Goal: Task Accomplishment & Management: Complete application form

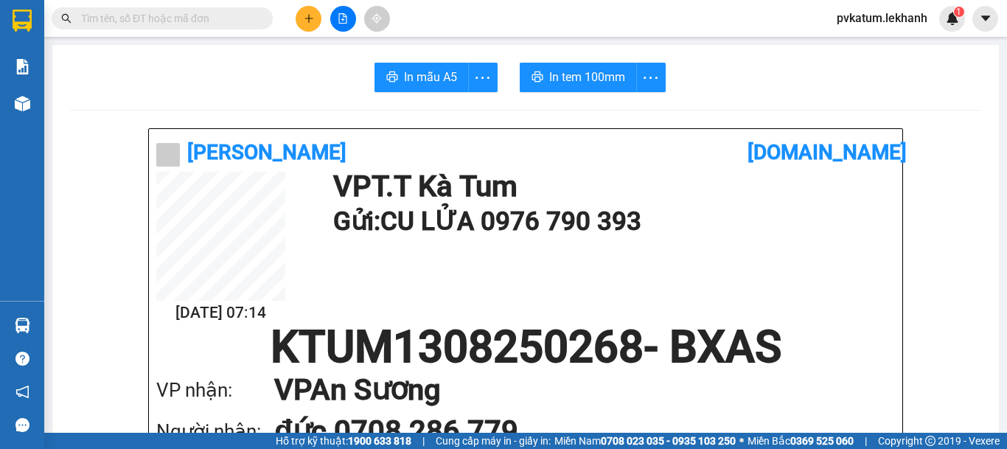
click at [313, 27] on button at bounding box center [309, 19] width 26 height 26
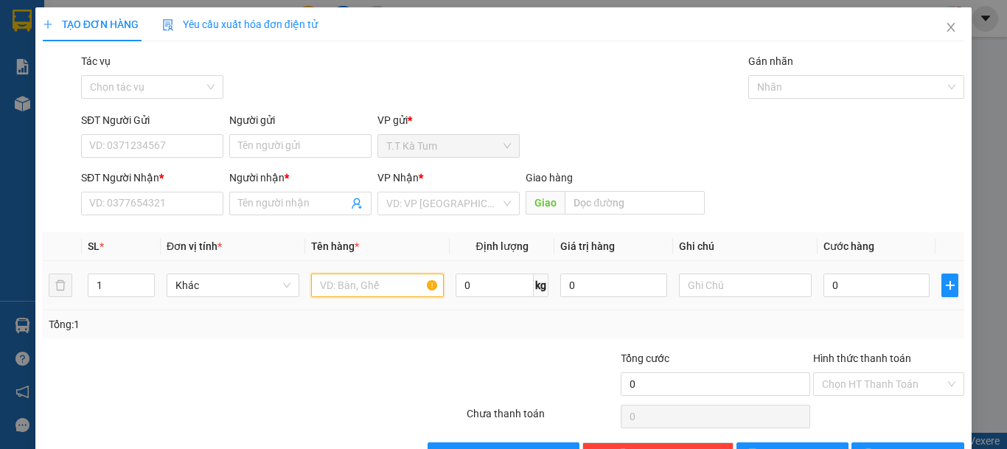
click at [358, 292] on input "text" at bounding box center [377, 285] width 133 height 24
type input "T"
type input "1 THÙNG ĐỒ ĂN"
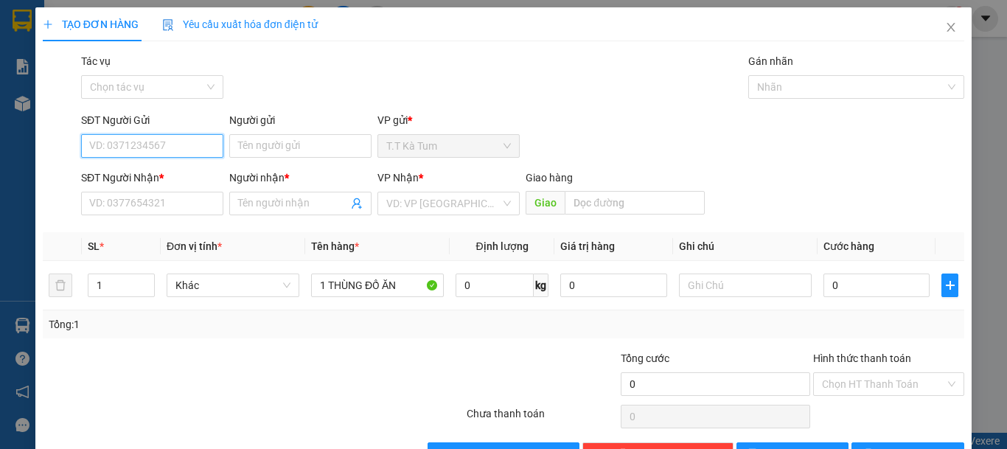
click at [158, 142] on input "SĐT Người Gửi" at bounding box center [152, 146] width 142 height 24
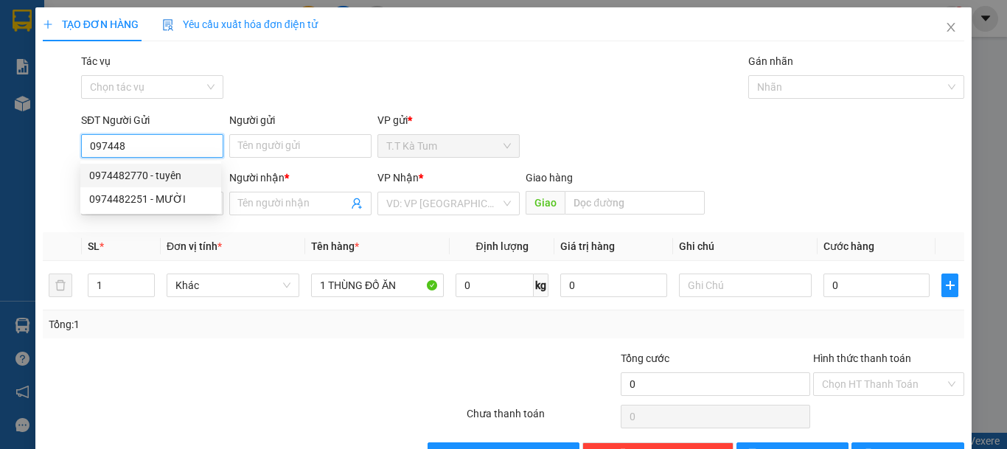
click at [158, 168] on div "0974482770 - tuyên" at bounding box center [150, 175] width 123 height 16
type input "0974482770"
type input "tuyên"
type input "0925378817"
type input "vinh"
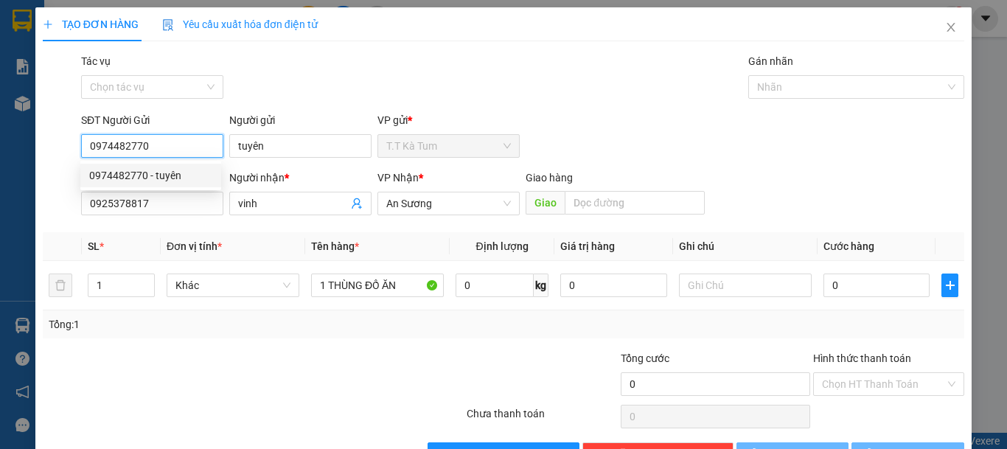
type input "30.000"
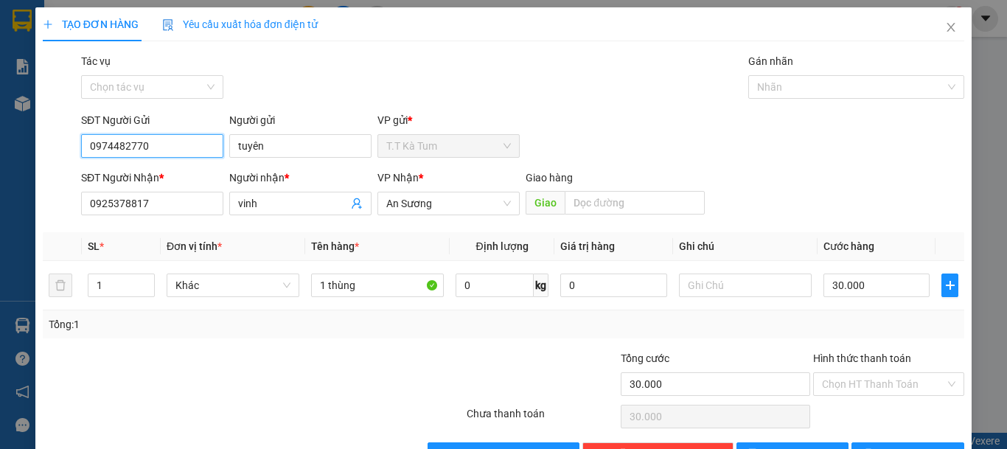
click at [184, 141] on input "0974482770" at bounding box center [152, 146] width 142 height 24
click at [170, 181] on div "0974482770 - tuyên" at bounding box center [150, 175] width 123 height 16
type input "0974482770"
click at [267, 132] on div "Người gửi" at bounding box center [300, 123] width 142 height 22
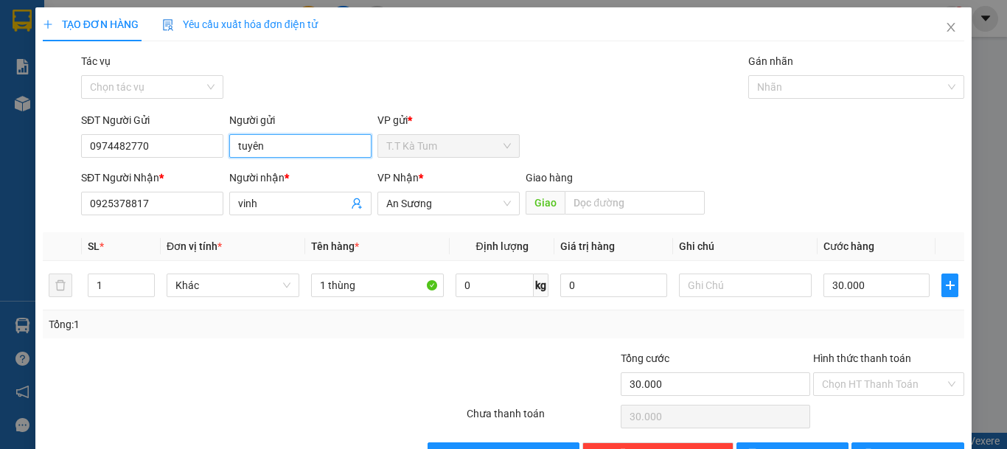
click at [250, 143] on input "tuyên" at bounding box center [300, 146] width 142 height 24
click at [262, 146] on input "tuên" at bounding box center [300, 146] width 142 height 24
type input "t"
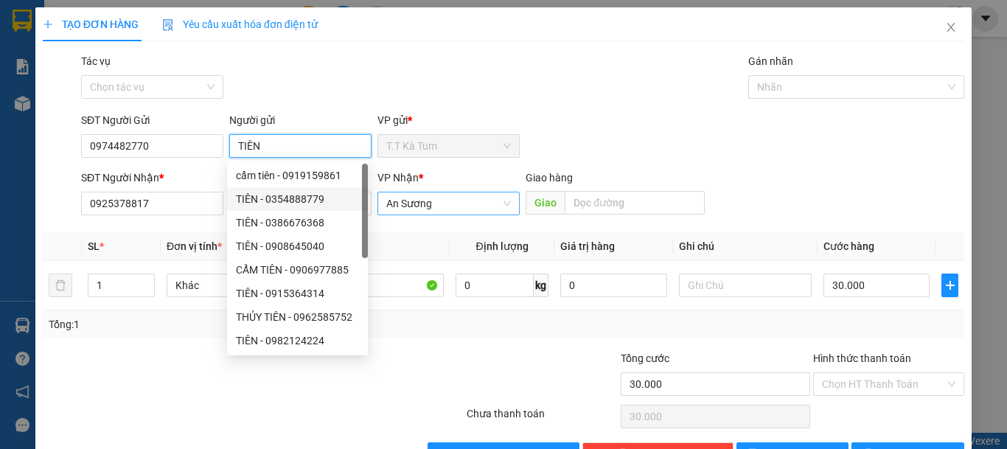
click at [430, 209] on span "An Sương" at bounding box center [448, 203] width 125 height 22
type input "TIÊN"
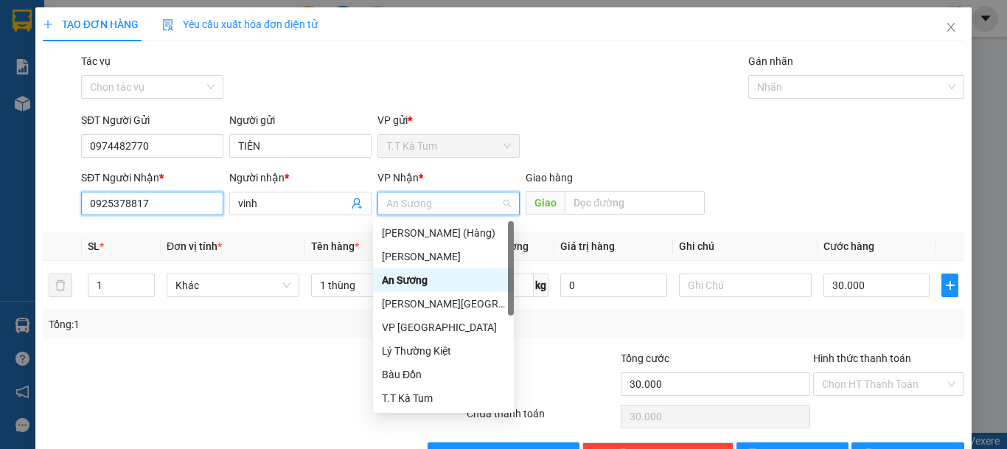
click at [184, 206] on input "0925378817" at bounding box center [152, 204] width 142 height 24
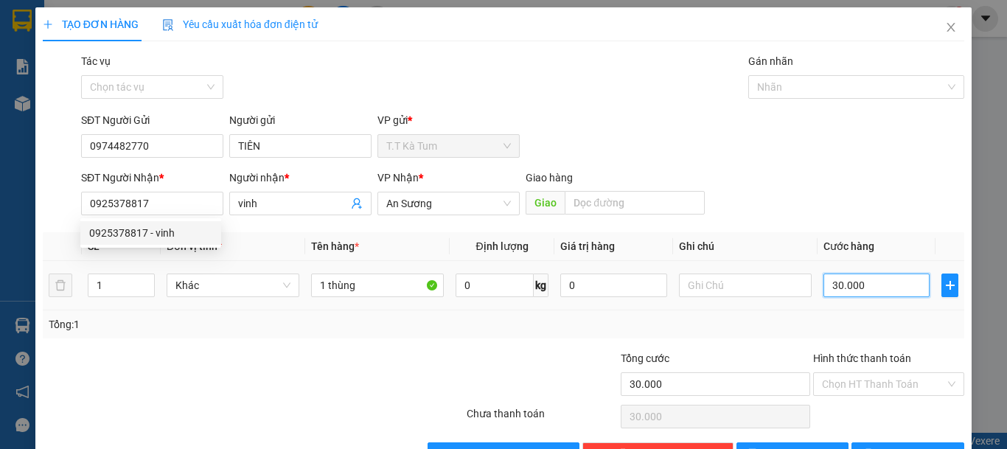
click at [863, 287] on input "30.000" at bounding box center [876, 285] width 106 height 24
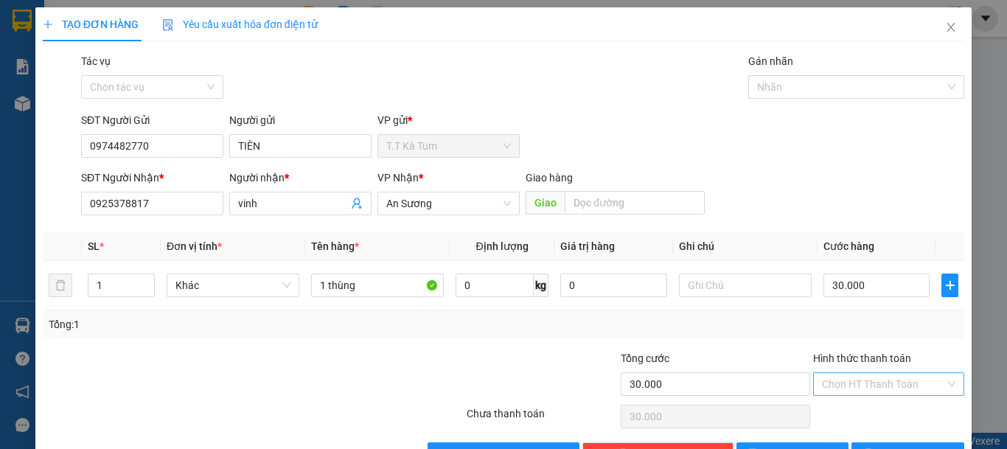
click at [840, 383] on input "Hình thức thanh toán" at bounding box center [883, 384] width 123 height 22
click at [840, 334] on div "Tại văn phòng" at bounding box center [879, 331] width 132 height 16
type input "0"
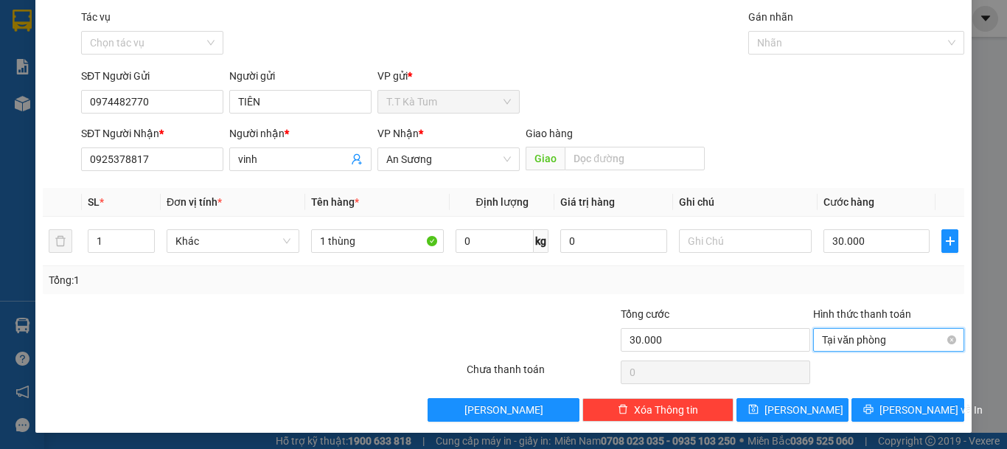
scroll to position [46, 0]
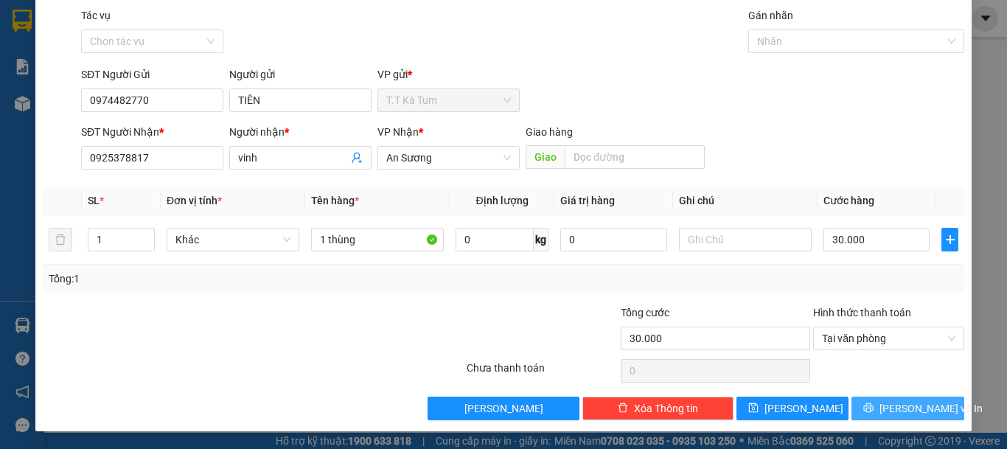
click at [872, 400] on button "[PERSON_NAME] và In" at bounding box center [907, 409] width 113 height 24
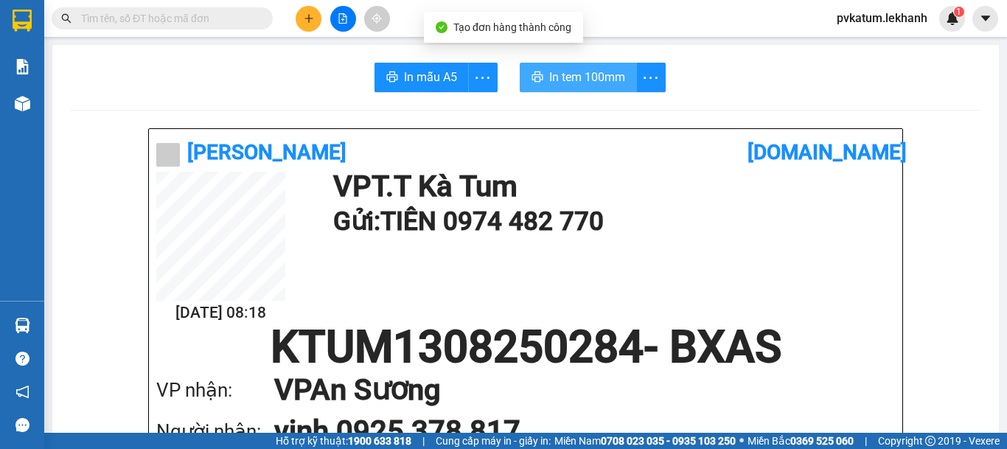
click at [578, 79] on span "In tem 100mm" at bounding box center [587, 77] width 76 height 18
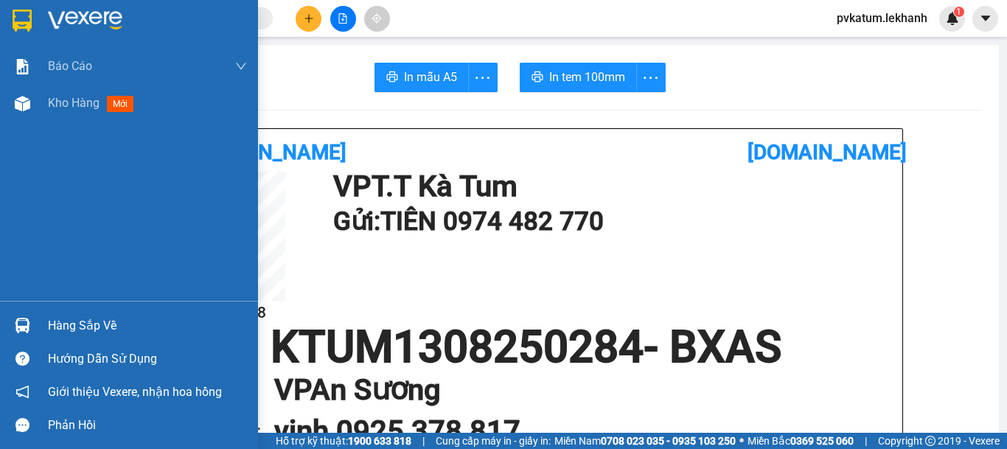
click at [72, 174] on div "Báo cáo Báo cáo dòng tiền (nhân viên) Doanh số tạo đơn theo VP gửi (nhân viên) …" at bounding box center [129, 174] width 258 height 253
click at [89, 102] on span "Kho hàng" at bounding box center [74, 103] width 52 height 14
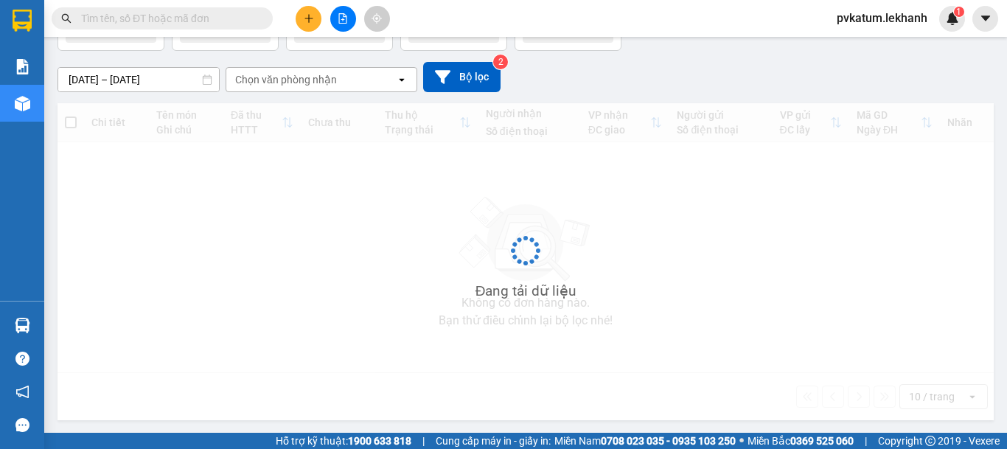
scroll to position [103, 0]
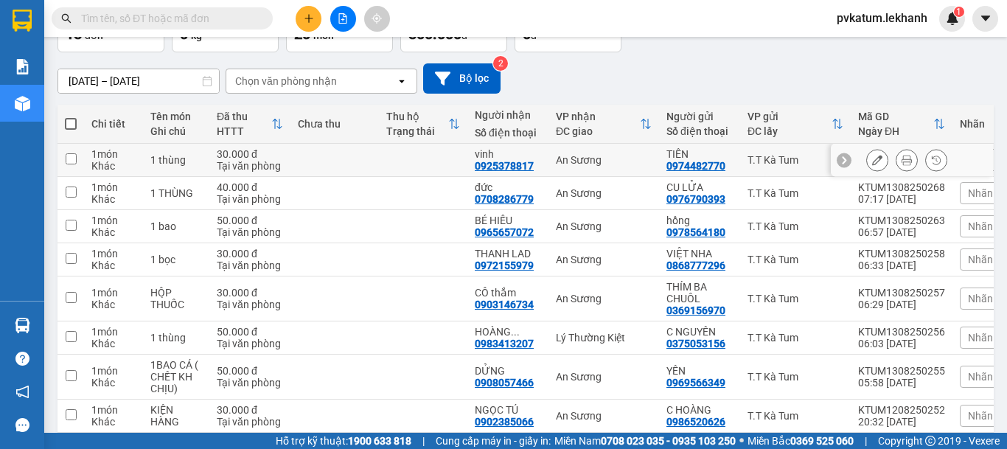
click at [872, 158] on icon at bounding box center [877, 160] width 10 height 10
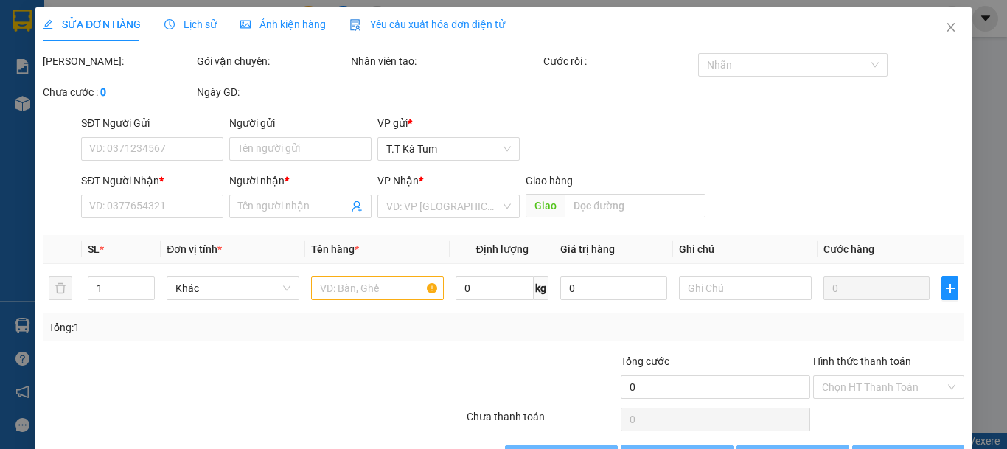
type input "0974482770"
type input "TIÊN"
type input "0925378817"
type input "vinh"
type input "30.000"
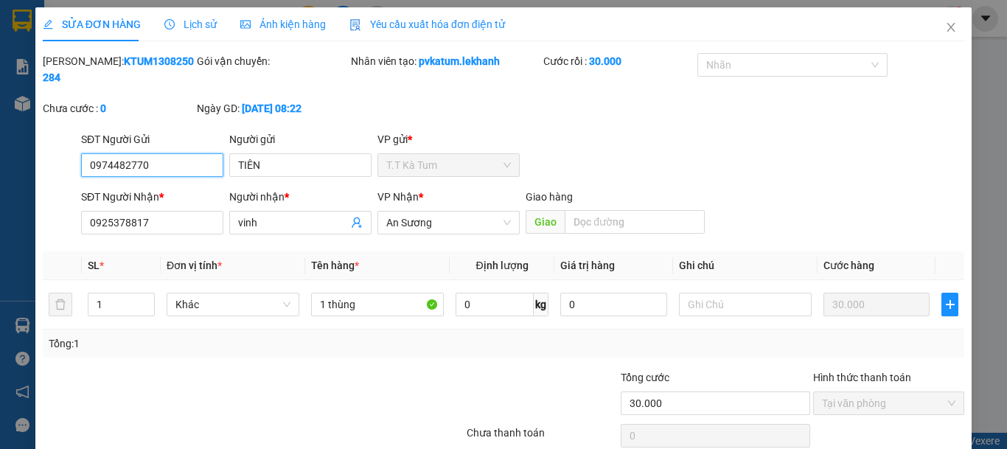
scroll to position [49, 0]
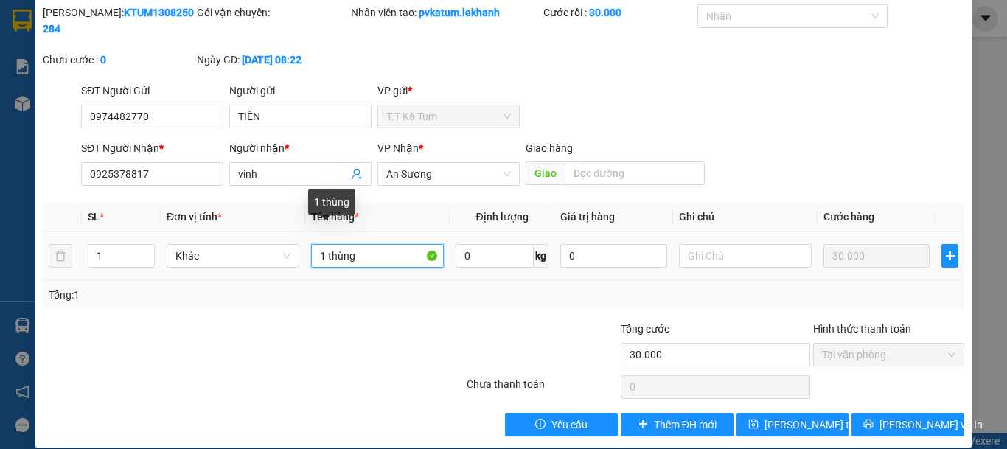
click at [371, 245] on input "1 thùng" at bounding box center [377, 256] width 133 height 24
type input "1 thùng KH ĐỔI"
click at [973, 33] on div "SỬA ĐƠN HÀNG Lịch sử Ảnh kiện hàng Yêu cầu xuất hóa đơn điện tử Total Paid Fee …" at bounding box center [503, 224] width 1007 height 449
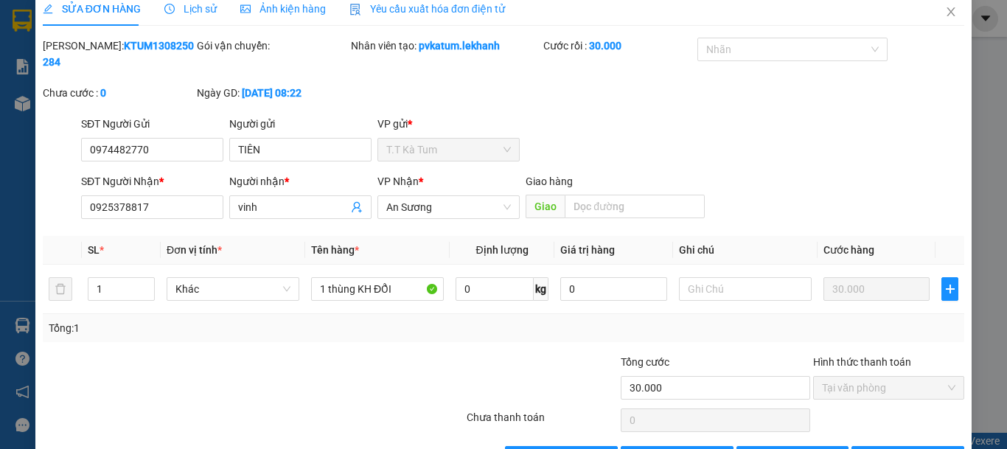
scroll to position [0, 0]
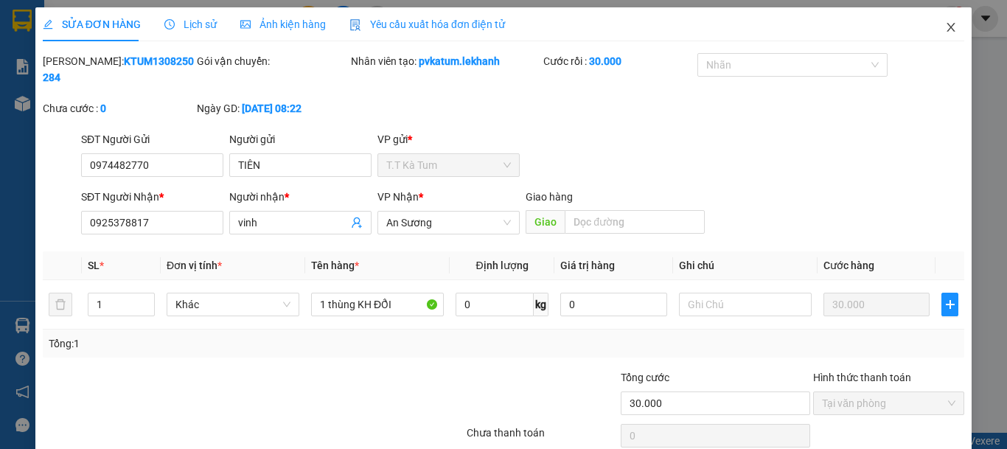
click at [945, 25] on icon "close" at bounding box center [951, 27] width 12 height 12
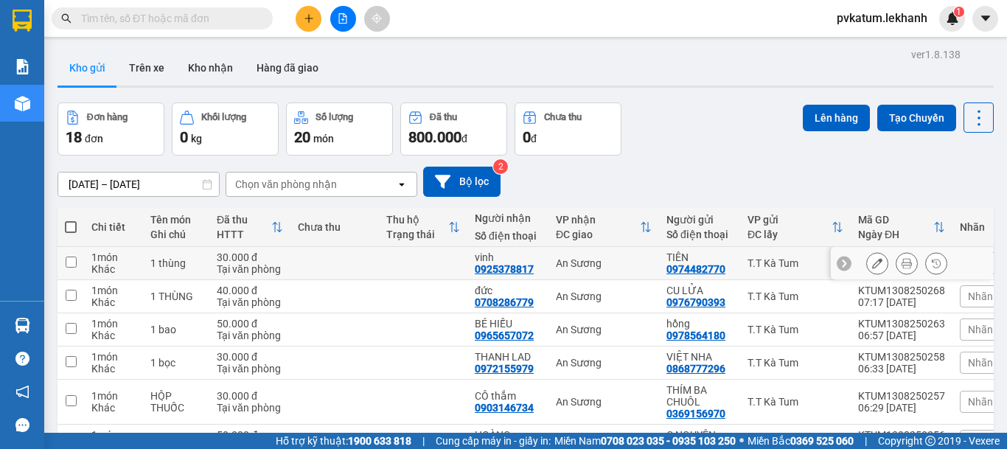
click at [70, 262] on input "checkbox" at bounding box center [71, 262] width 11 height 11
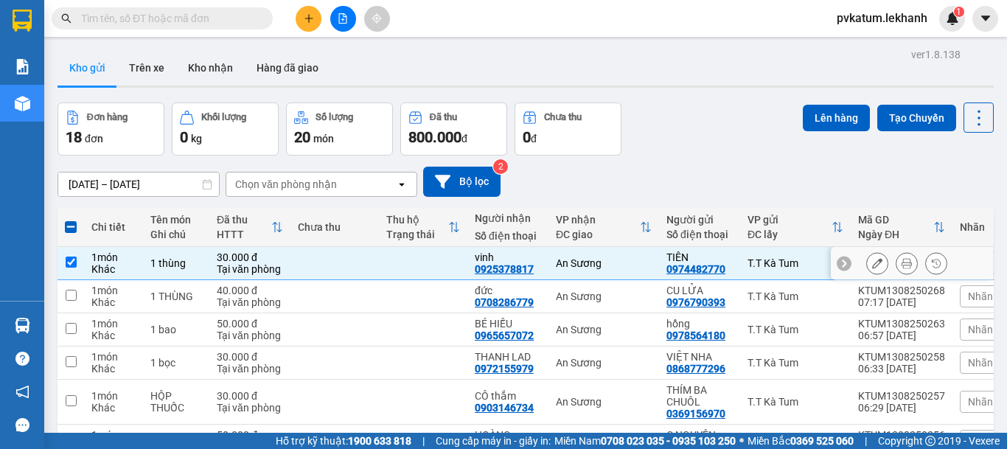
click at [71, 260] on input "checkbox" at bounding box center [71, 262] width 11 height 11
checkbox input "false"
